Goal: Find specific page/section: Find specific page/section

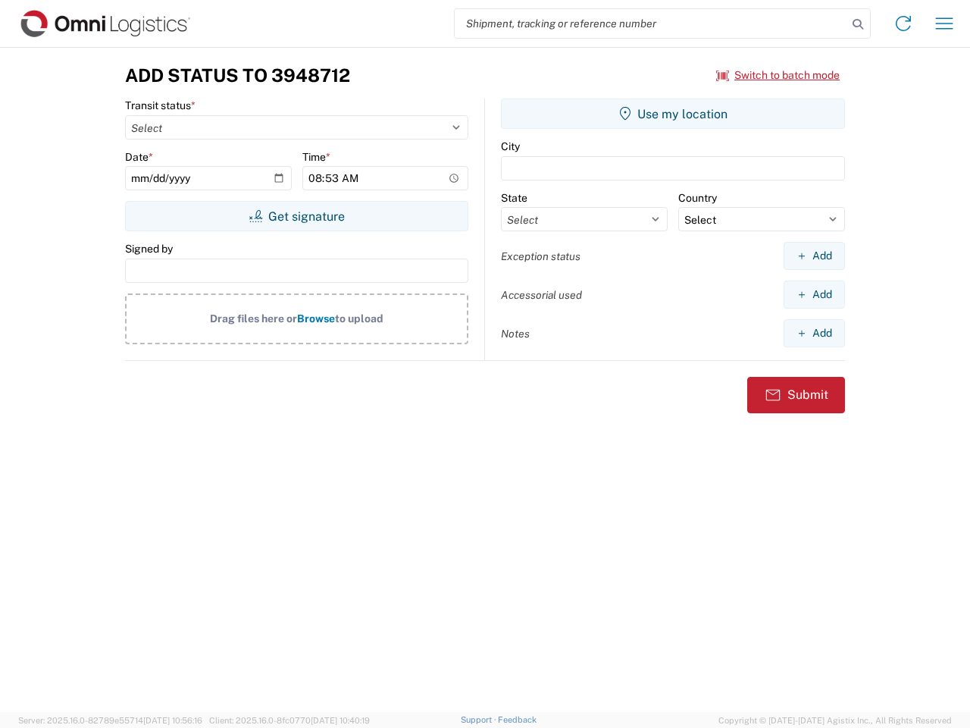
click at [651, 23] on input "search" at bounding box center [651, 23] width 393 height 29
click at [858, 24] on icon at bounding box center [857, 24] width 21 height 21
click at [904, 23] on icon at bounding box center [903, 23] width 24 height 24
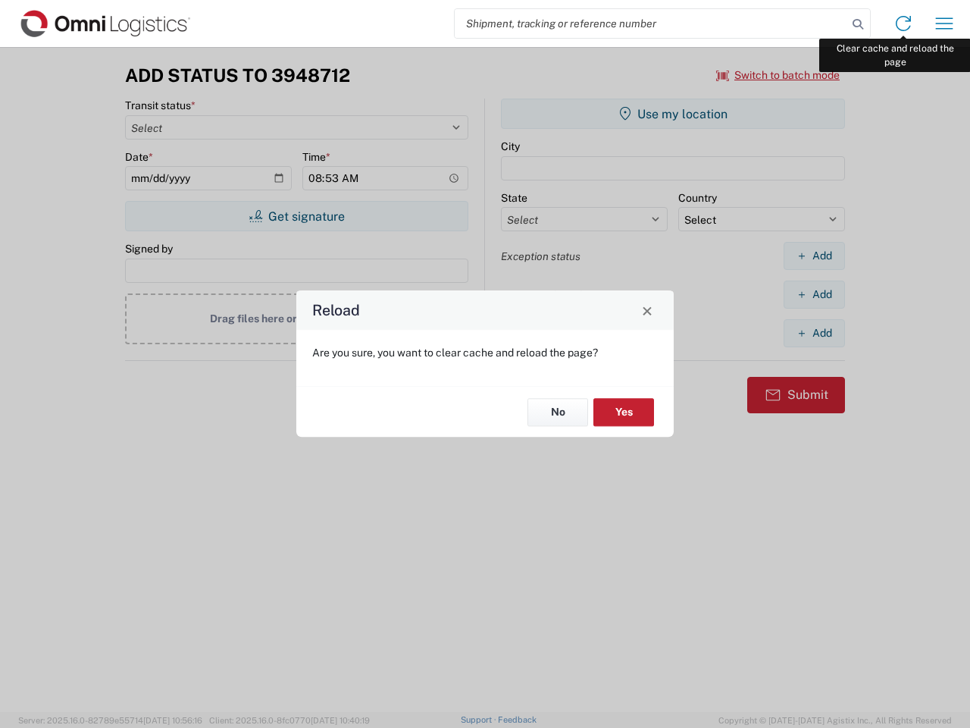
click at [944, 23] on div "Reload Are you sure, you want to clear cache and reload the page? No Yes" at bounding box center [485, 364] width 970 height 728
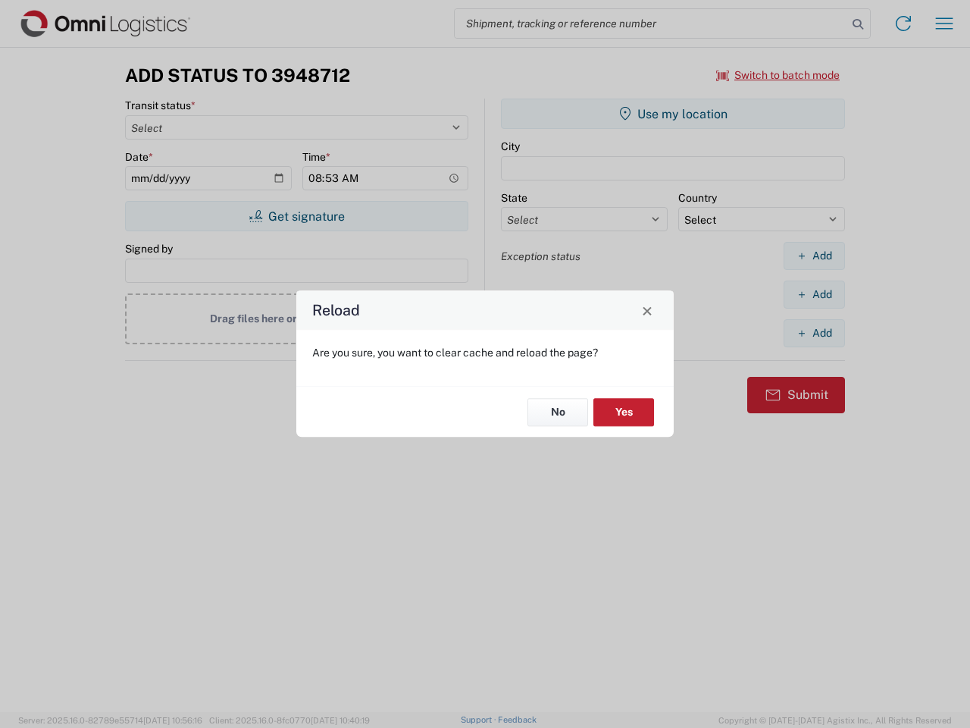
click at [778, 75] on div "Reload Are you sure, you want to clear cache and reload the page? No Yes" at bounding box center [485, 364] width 970 height 728
click at [296, 216] on div "Reload Are you sure, you want to clear cache and reload the page? No Yes" at bounding box center [485, 364] width 970 height 728
click at [673, 114] on div "Reload Are you sure, you want to clear cache and reload the page? No Yes" at bounding box center [485, 364] width 970 height 728
click at [814, 255] on div "Reload Are you sure, you want to clear cache and reload the page? No Yes" at bounding box center [485, 364] width 970 height 728
click at [814, 294] on div "Reload Are you sure, you want to clear cache and reload the page? No Yes" at bounding box center [485, 364] width 970 height 728
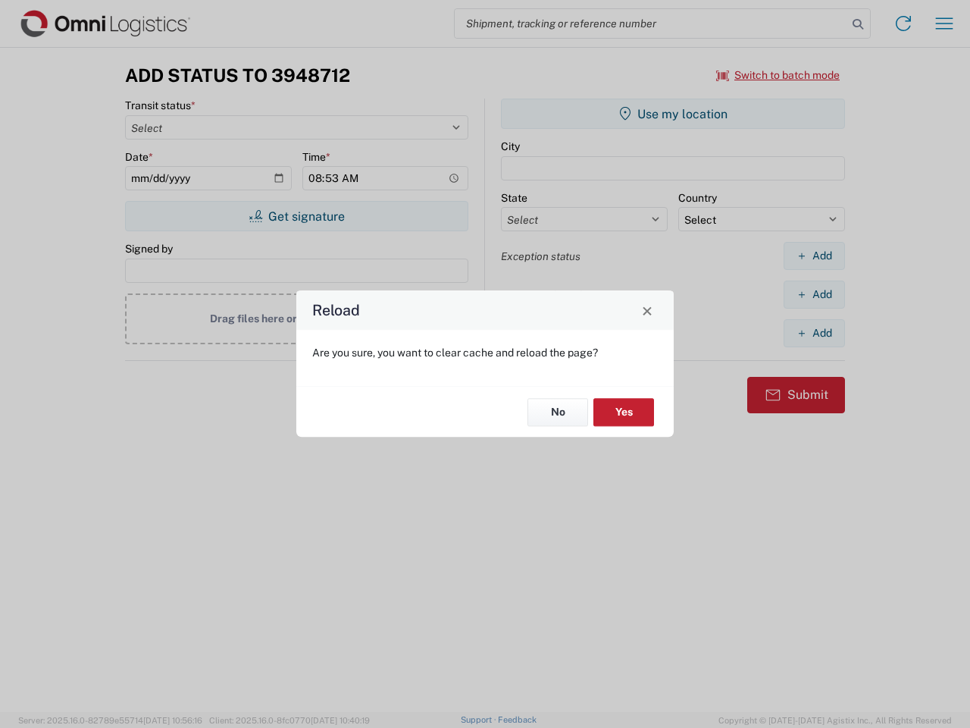
click at [814, 333] on div "Reload Are you sure, you want to clear cache and reload the page? No Yes" at bounding box center [485, 364] width 970 height 728
